Goal: Information Seeking & Learning: Learn about a topic

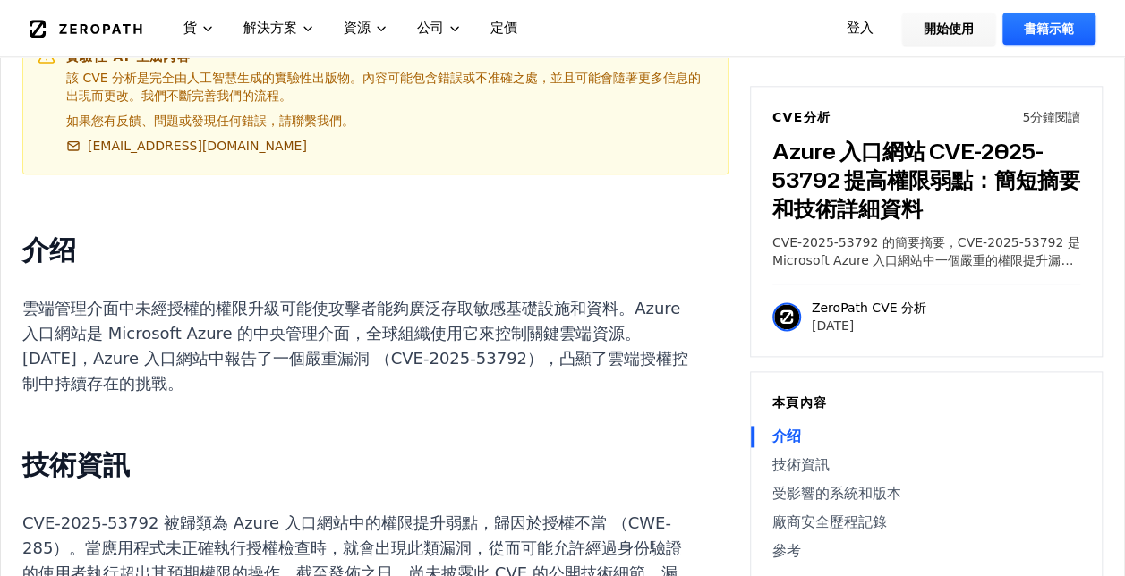
scroll to position [1074, 0]
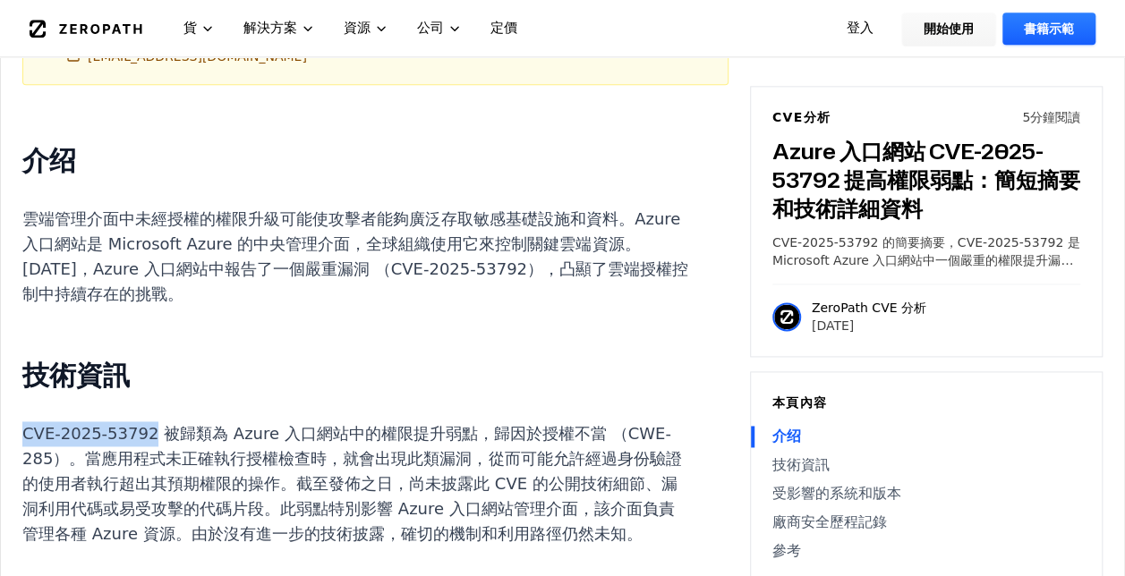
drag, startPoint x: 23, startPoint y: 430, endPoint x: 151, endPoint y: 430, distance: 128.0
click at [151, 430] on p "CVE-2025-53792 被歸類為 Azure 入口網站中的權限提升弱點，歸因於授權不當 （CWE-285）。當應用程式未正確執行授權檢查時，就會出現此類…" at bounding box center [355, 484] width 666 height 125
copy p "CVE-2025-53792"
click at [413, 515] on p "CVE-2025-53792 被歸類為 Azure 入口網站中的權限提升弱點，歸因於授權不當 （CWE-285）。當應用程式未正確執行授權檢查時，就會出現此類…" at bounding box center [355, 484] width 666 height 125
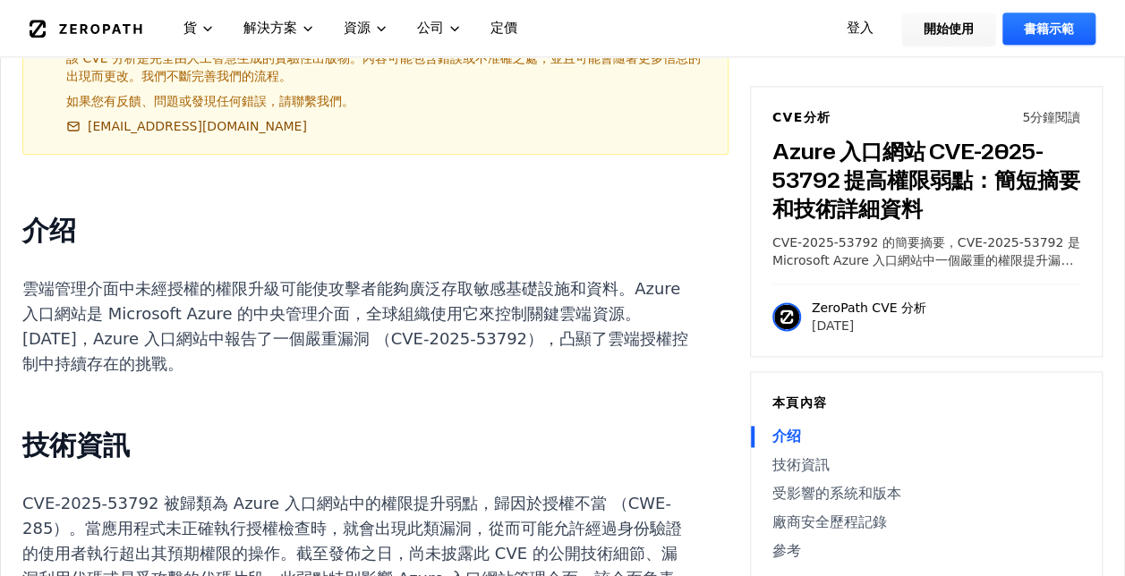
scroll to position [984, 0]
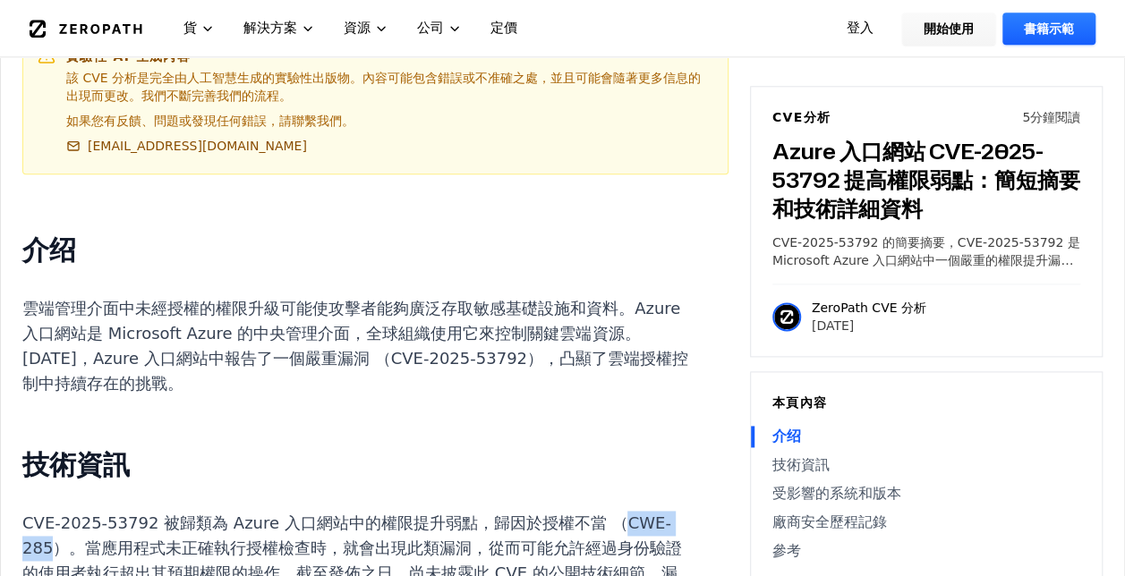
drag, startPoint x: 38, startPoint y: 546, endPoint x: 107, endPoint y: 541, distance: 69.1
click at [107, 541] on p "CVE-2025-53792 被歸類為 Azure 入口網站中的權限提升弱點，歸因於授權不當 （CWE-285）。當應用程式未正確執行授權檢查時，就會出現此類…" at bounding box center [355, 573] width 666 height 125
copy p "CWE-285"
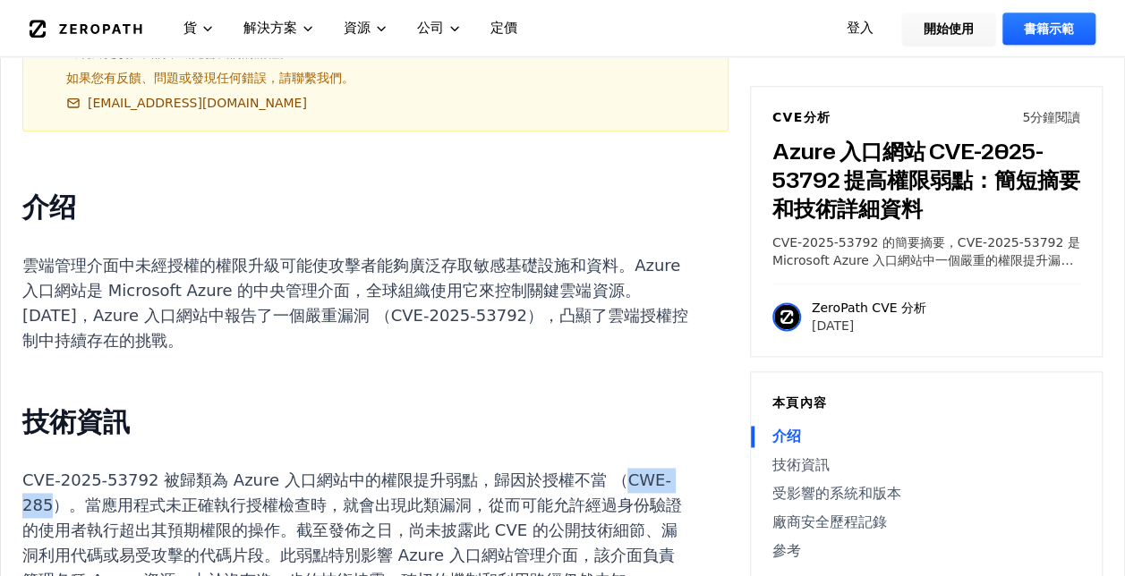
scroll to position [1032, 0]
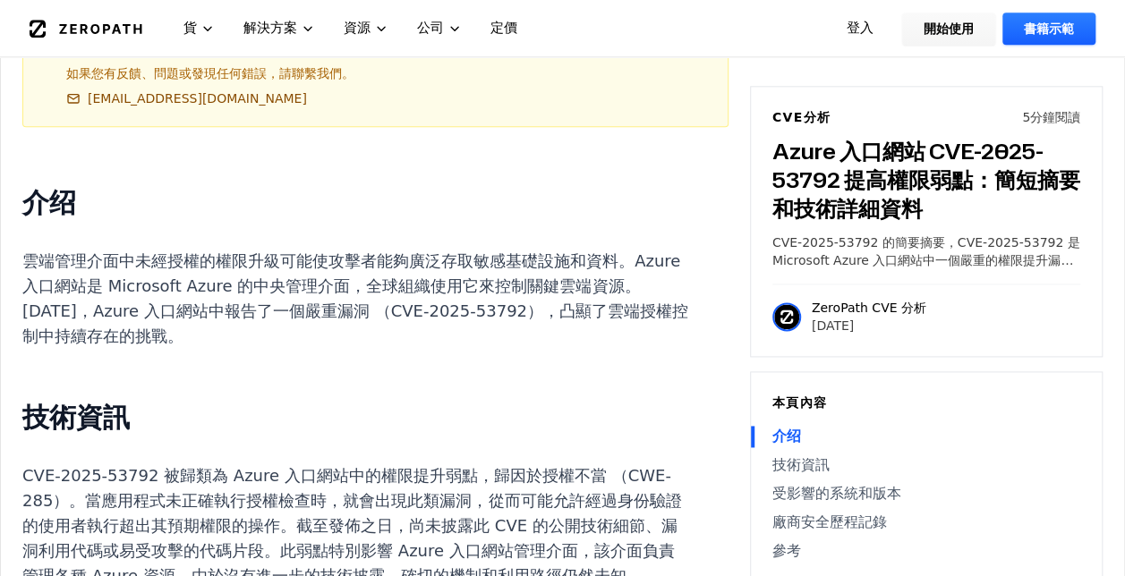
drag, startPoint x: 61, startPoint y: 326, endPoint x: 86, endPoint y: 303, distance: 33.6
click at [61, 326] on p "雲端管理介面中未經授權的權限升級可能使攻擊者能夠廣泛存取敏感基礎設施和資料。Azure 入口網站是 Microsoft Azure 的中央管理介面，全球組織使…" at bounding box center [355, 299] width 666 height 100
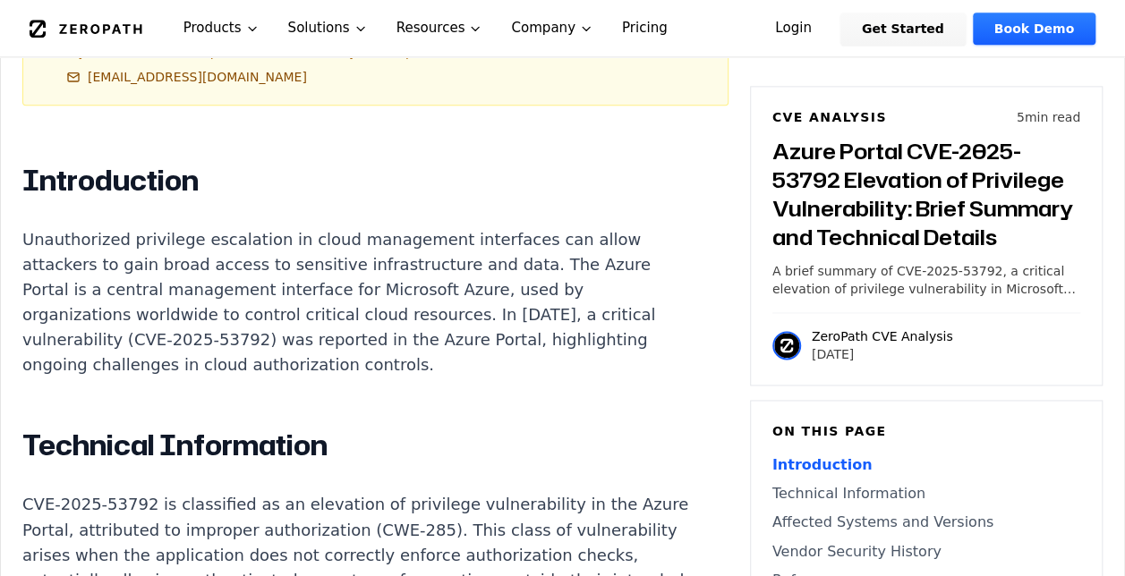
scroll to position [1198, 0]
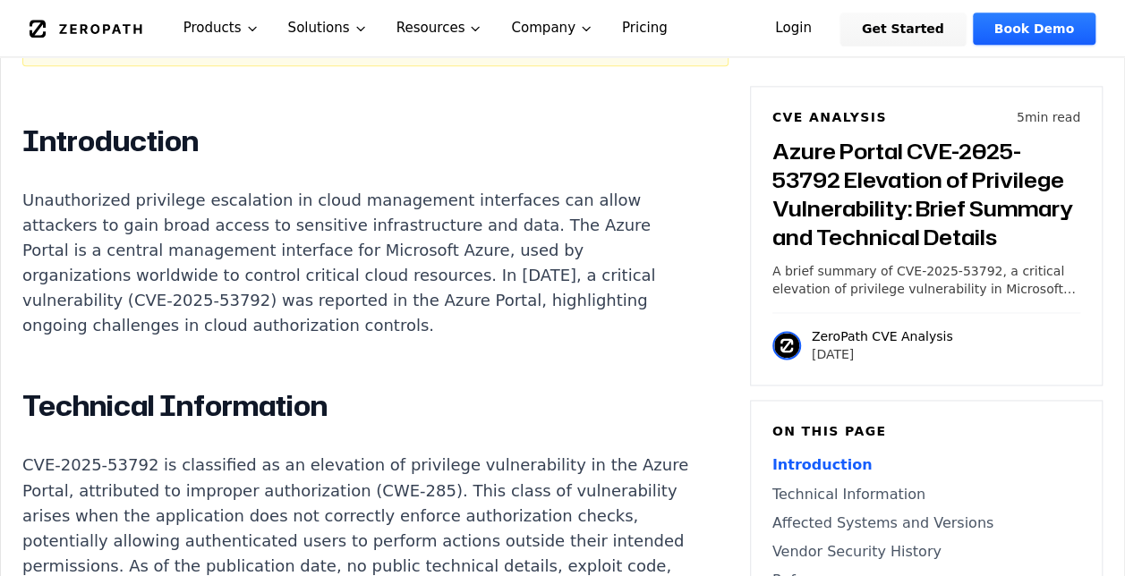
click at [245, 460] on p "CVE-2025-53792 is classified as an elevation of privilege vulnerability in the …" at bounding box center [355, 566] width 666 height 226
drag, startPoint x: 245, startPoint y: 460, endPoint x: 354, endPoint y: 478, distance: 110.6
click at [354, 478] on p "CVE-2025-53792 is classified as an elevation of privilege vulnerability in the …" at bounding box center [355, 566] width 666 height 226
click at [423, 460] on p "CVE-2025-53792 is classified as an elevation of privilege vulnerability in the …" at bounding box center [355, 566] width 666 height 226
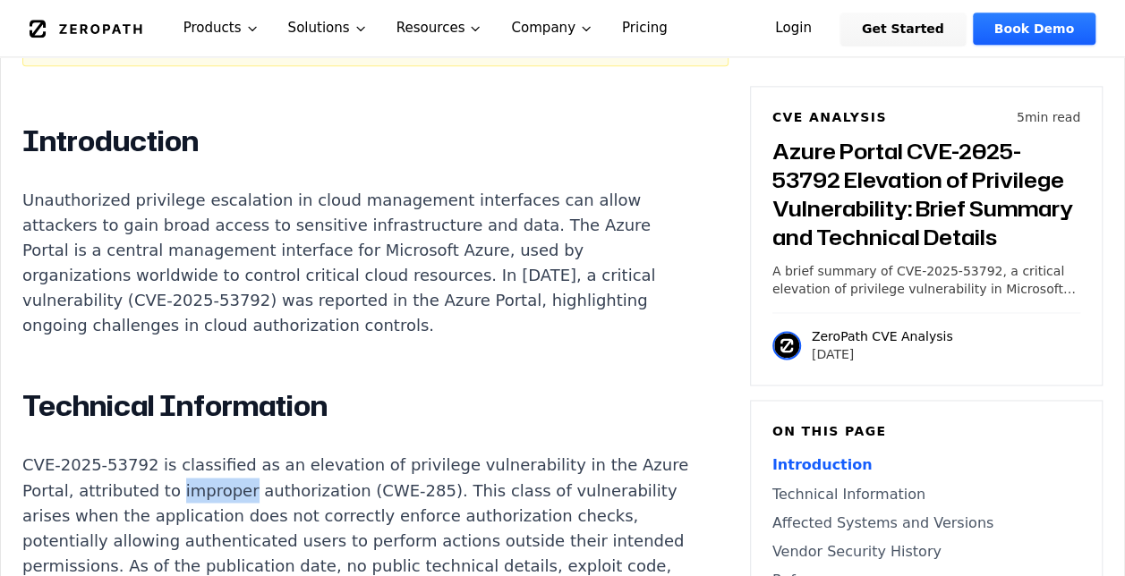
drag, startPoint x: 221, startPoint y: 458, endPoint x: 291, endPoint y: 456, distance: 69.9
click at [291, 456] on p "CVE-2025-53792 is classified as an elevation of privilege vulnerability in the …" at bounding box center [355, 566] width 666 height 226
copy p "improper"
drag, startPoint x: 125, startPoint y: 462, endPoint x: 397, endPoint y: 452, distance: 272.3
click at [397, 453] on p "CVE-2025-53792 is classified as an elevation of privilege vulnerability in the …" at bounding box center [355, 566] width 666 height 226
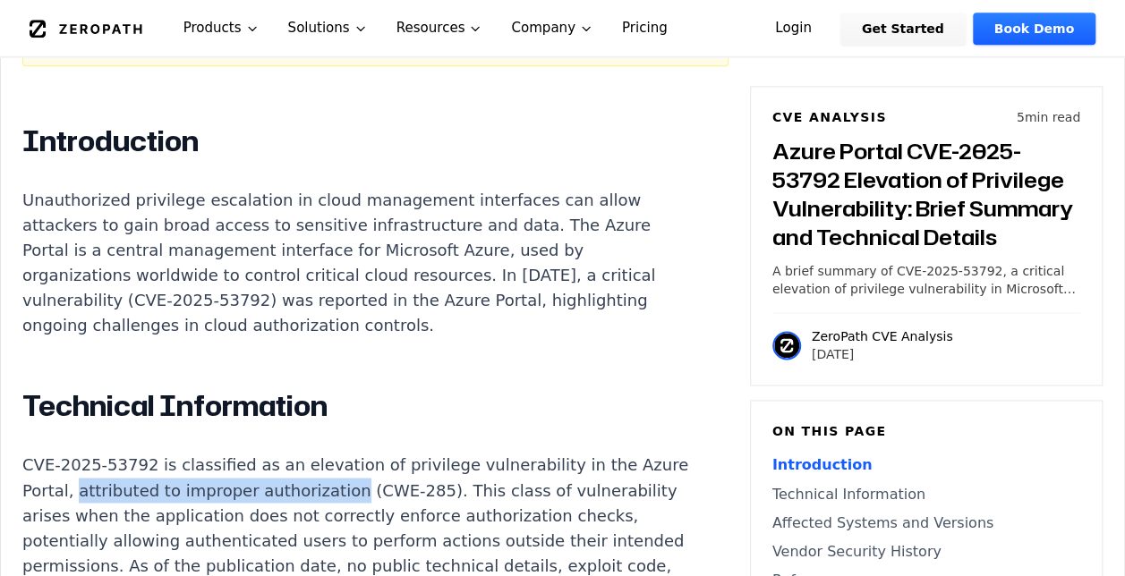
copy p "attributed to improper authorization"
click at [152, 470] on p "CVE-2025-53792 is classified as an elevation of privilege vulnerability in the …" at bounding box center [355, 566] width 666 height 226
drag, startPoint x: 120, startPoint y: 463, endPoint x: 175, endPoint y: 455, distance: 56.1
click at [175, 455] on p "CVE-2025-53792 is classified as an elevation of privilege vulnerability in the …" at bounding box center [355, 566] width 666 height 226
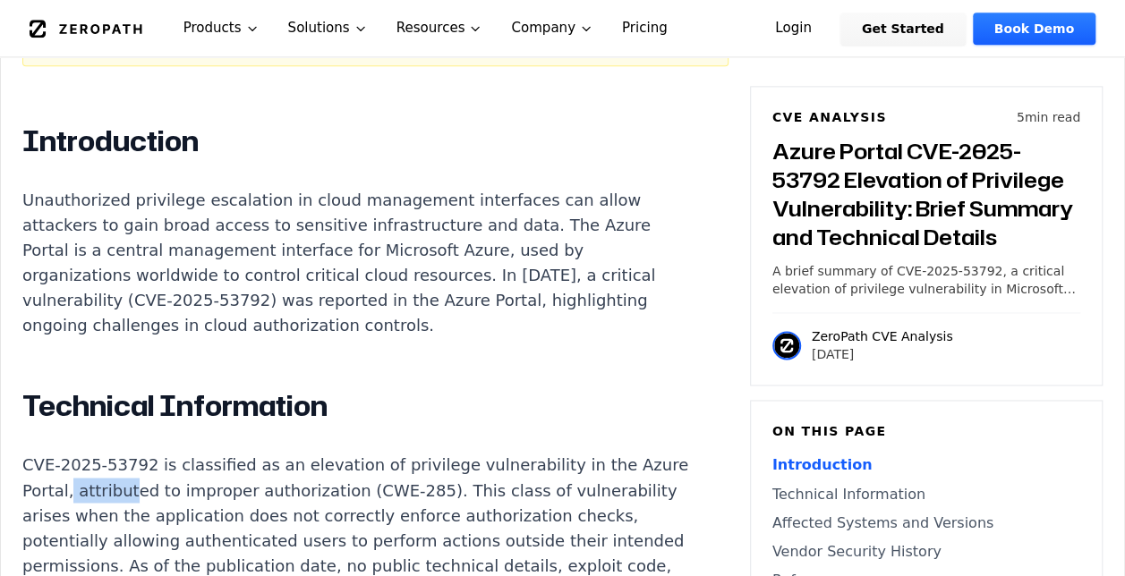
click at [131, 464] on p "CVE-2025-53792 is classified as an elevation of privilege vulnerability in the …" at bounding box center [355, 566] width 666 height 226
drag, startPoint x: 118, startPoint y: 487, endPoint x: 161, endPoint y: 481, distance: 43.3
click at [161, 481] on p "CVE-2025-53792 is classified as an elevation of privilege vulnerability in the …" at bounding box center [355, 566] width 666 height 226
copy p "arises"
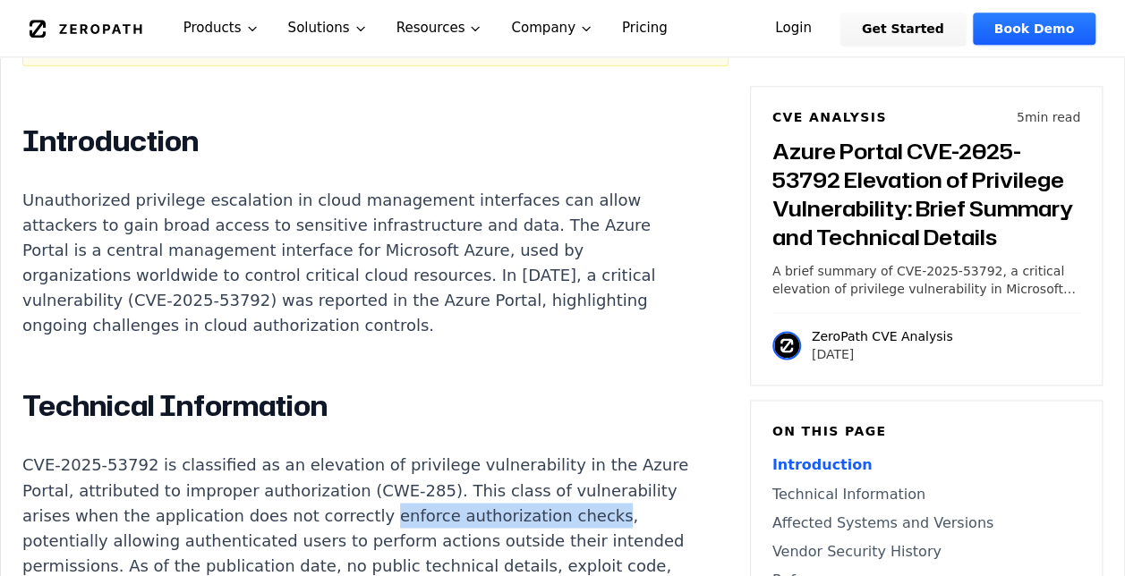
drag, startPoint x: 467, startPoint y: 489, endPoint x: 178, endPoint y: 516, distance: 290.3
click at [178, 516] on p "CVE-2025-53792 is classified as an elevation of privilege vulnerability in the …" at bounding box center [355, 566] width 666 height 226
copy p "enforce authorization checks"
click at [230, 512] on p "CVE-2025-53792 is classified as an elevation of privilege vulnerability in the …" at bounding box center [355, 566] width 666 height 226
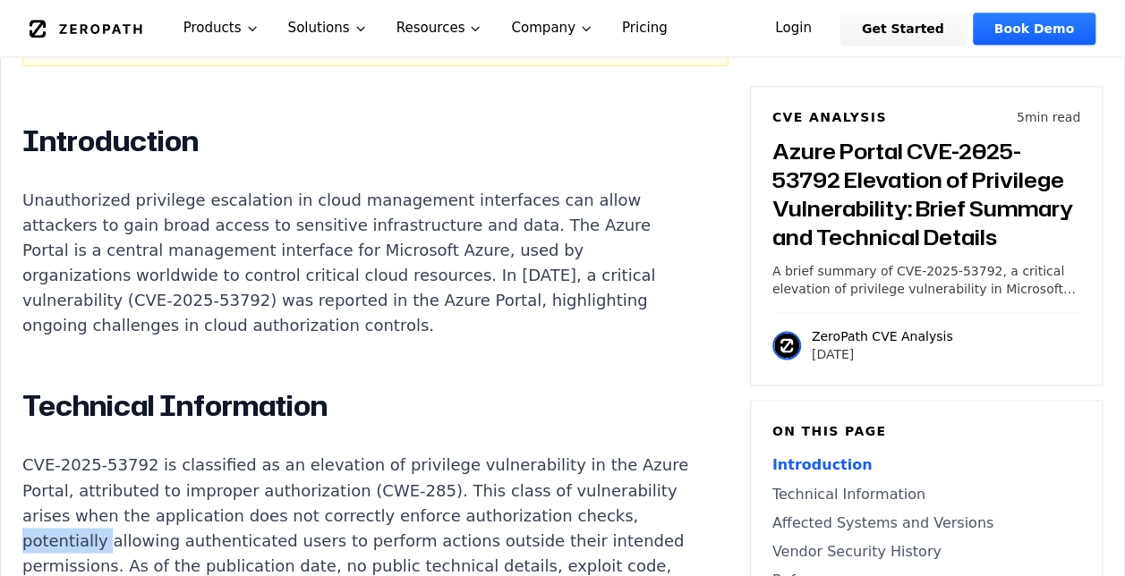
click at [230, 512] on p "CVE-2025-53792 is classified as an elevation of privilege vulnerability in the …" at bounding box center [355, 566] width 666 height 226
copy p "potentially"
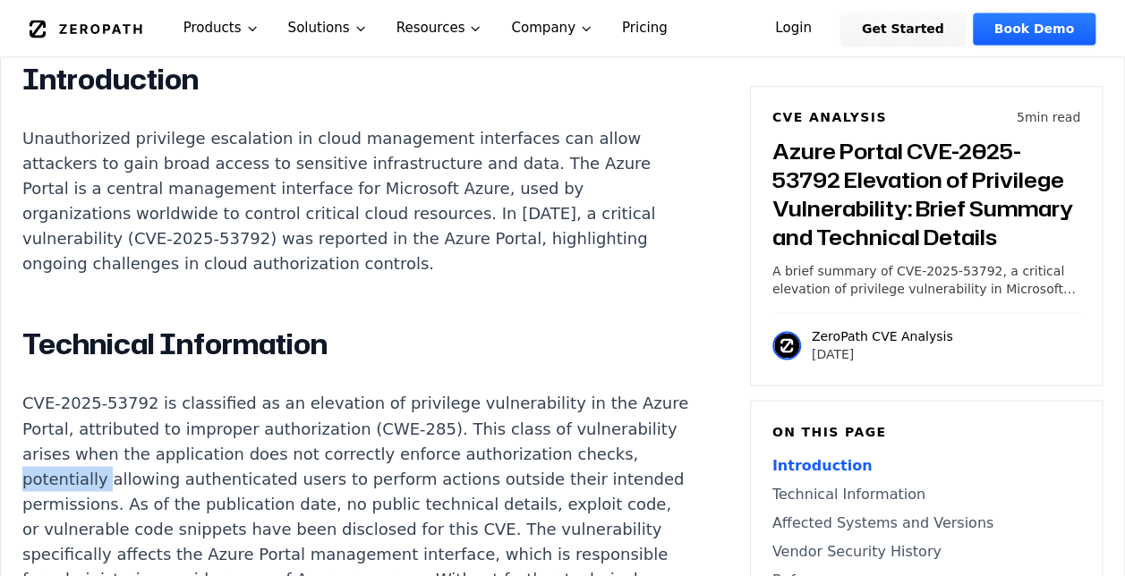
scroll to position [1288, 0]
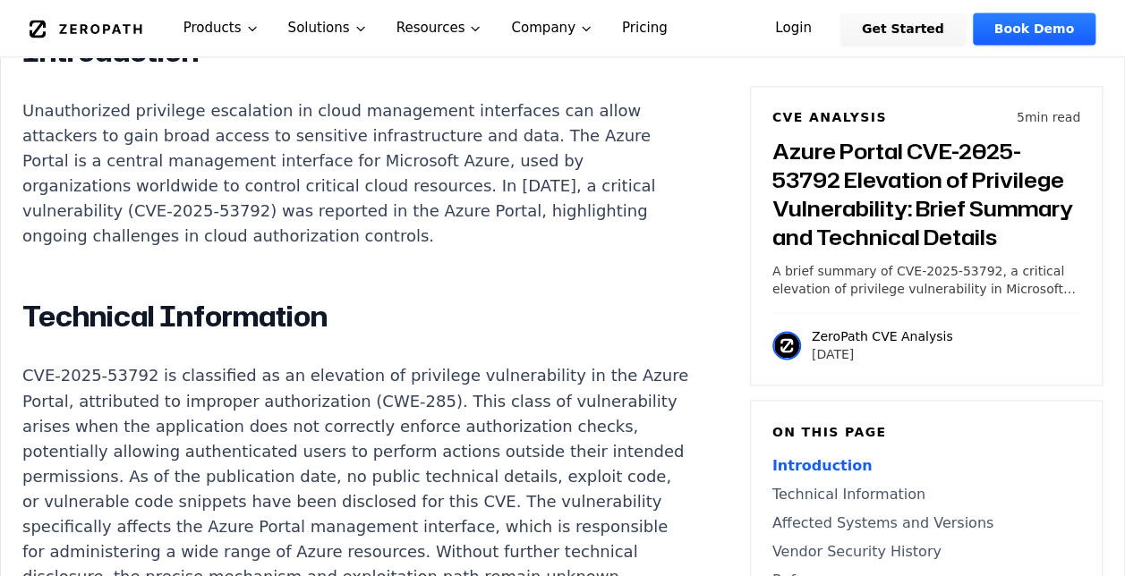
click at [340, 447] on p "CVE-2025-53792 is classified as an elevation of privilege vulnerability in the …" at bounding box center [355, 476] width 666 height 226
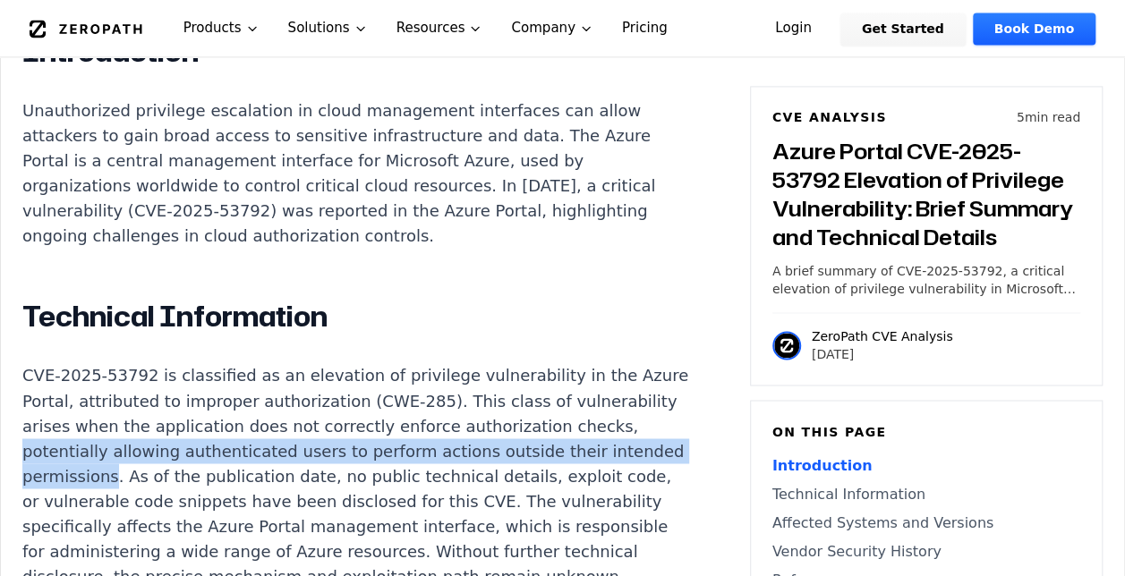
drag, startPoint x: 188, startPoint y: 422, endPoint x: 342, endPoint y: 440, distance: 155.0
click at [342, 440] on p "CVE-2025-53792 is classified as an elevation of privilege vulnerability in the …" at bounding box center [355, 476] width 666 height 226
copy p "potentially allowing authenticated users to perform actions outside their inten…"
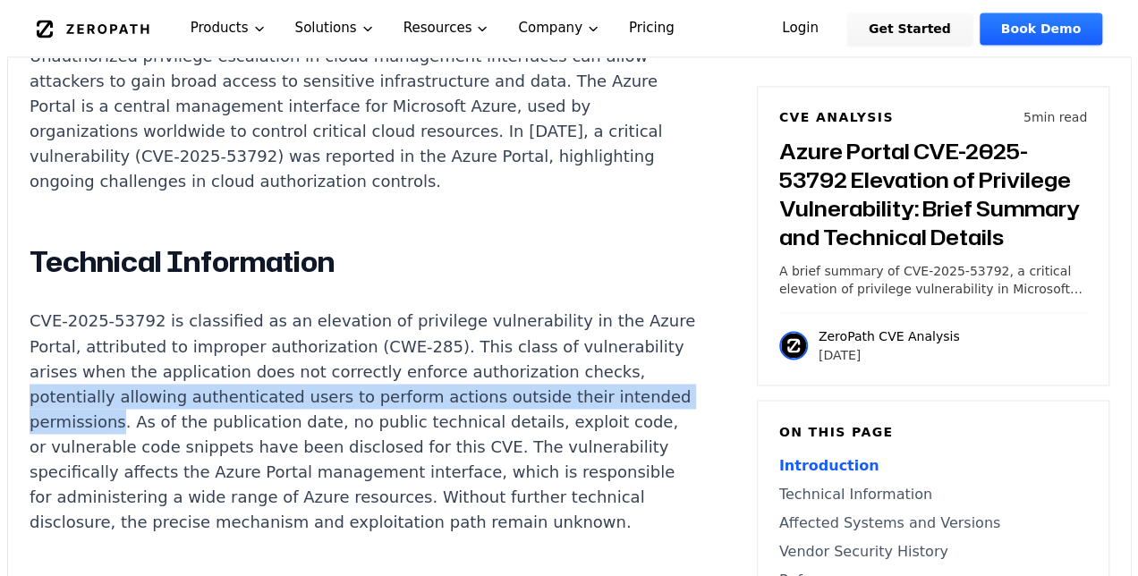
scroll to position [0, 0]
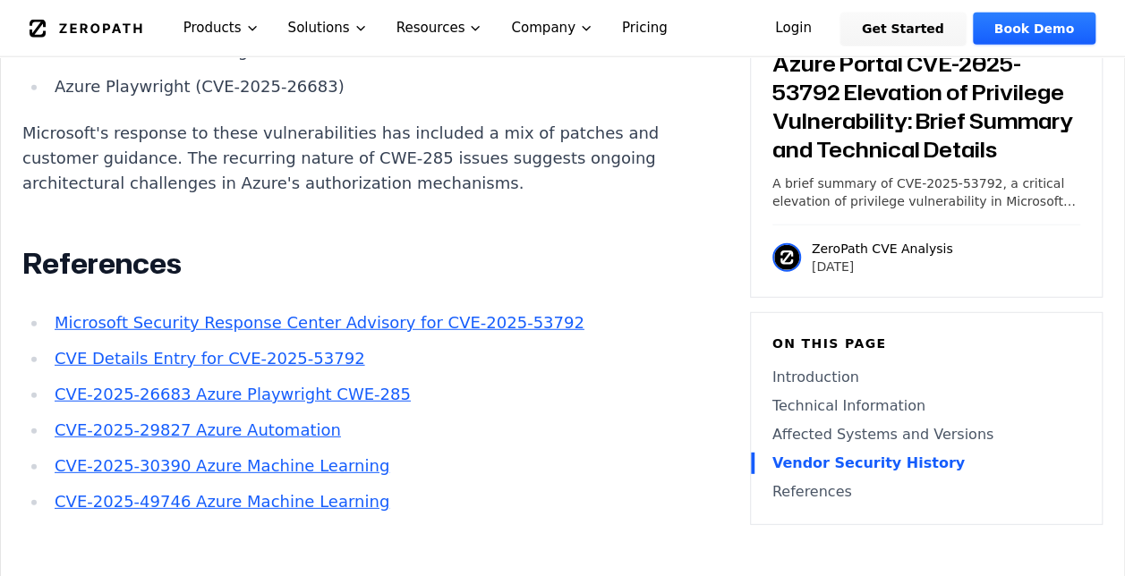
scroll to position [2327, 0]
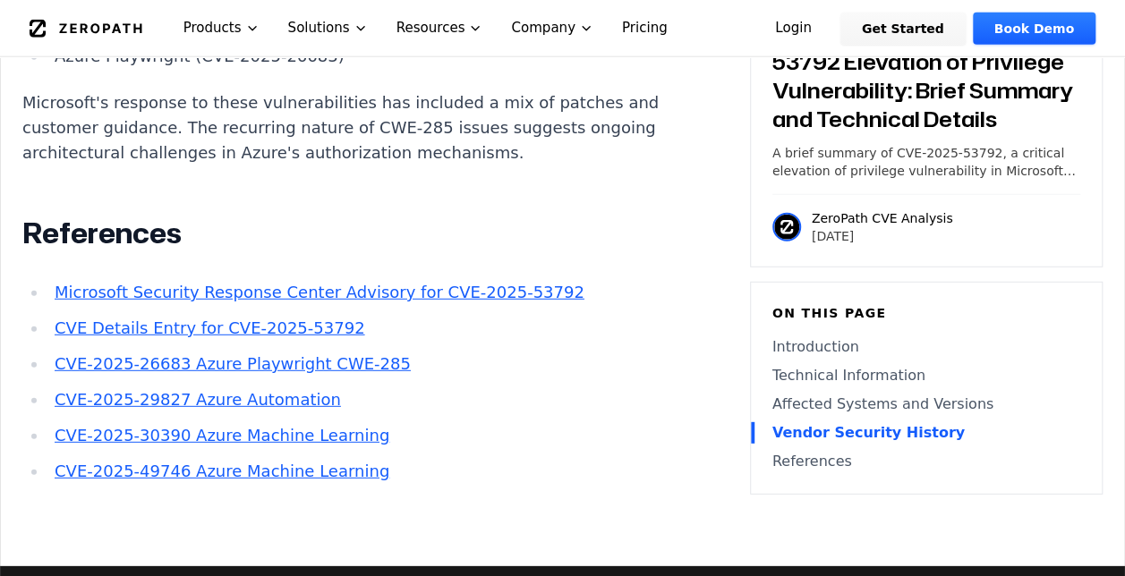
click at [202, 319] on link "CVE Details Entry for CVE-2025-53792" at bounding box center [210, 328] width 311 height 19
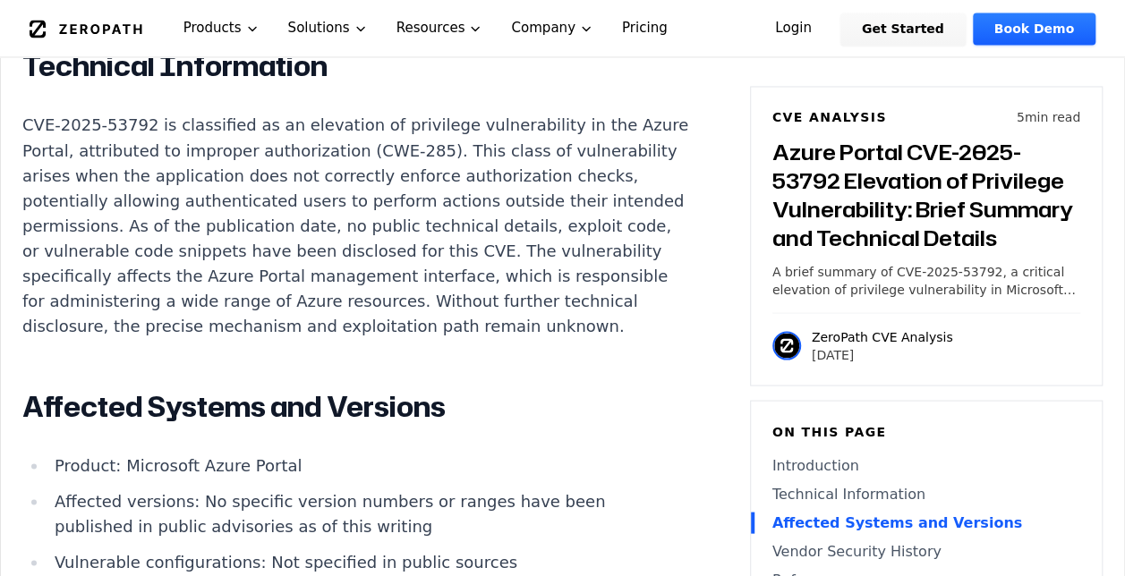
scroll to position [1521, 0]
